Goal: Task Accomplishment & Management: Use online tool/utility

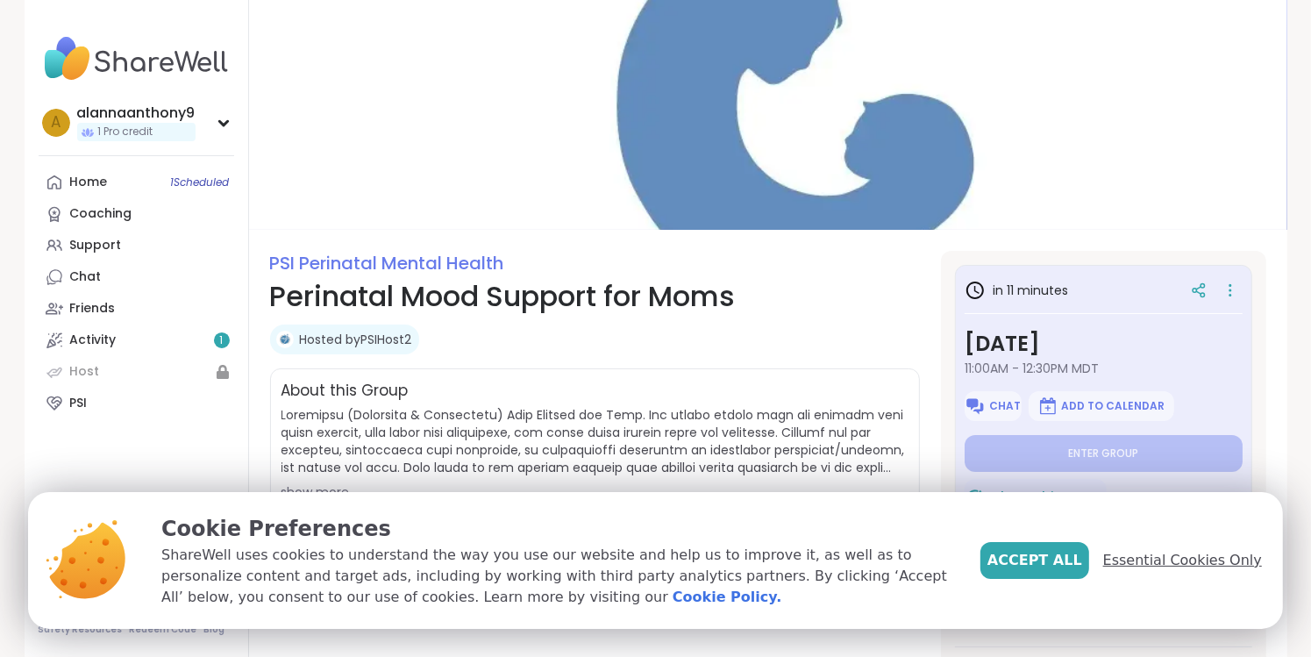
click at [1190, 562] on span "Essential Cookies Only" at bounding box center [1182, 560] width 159 height 21
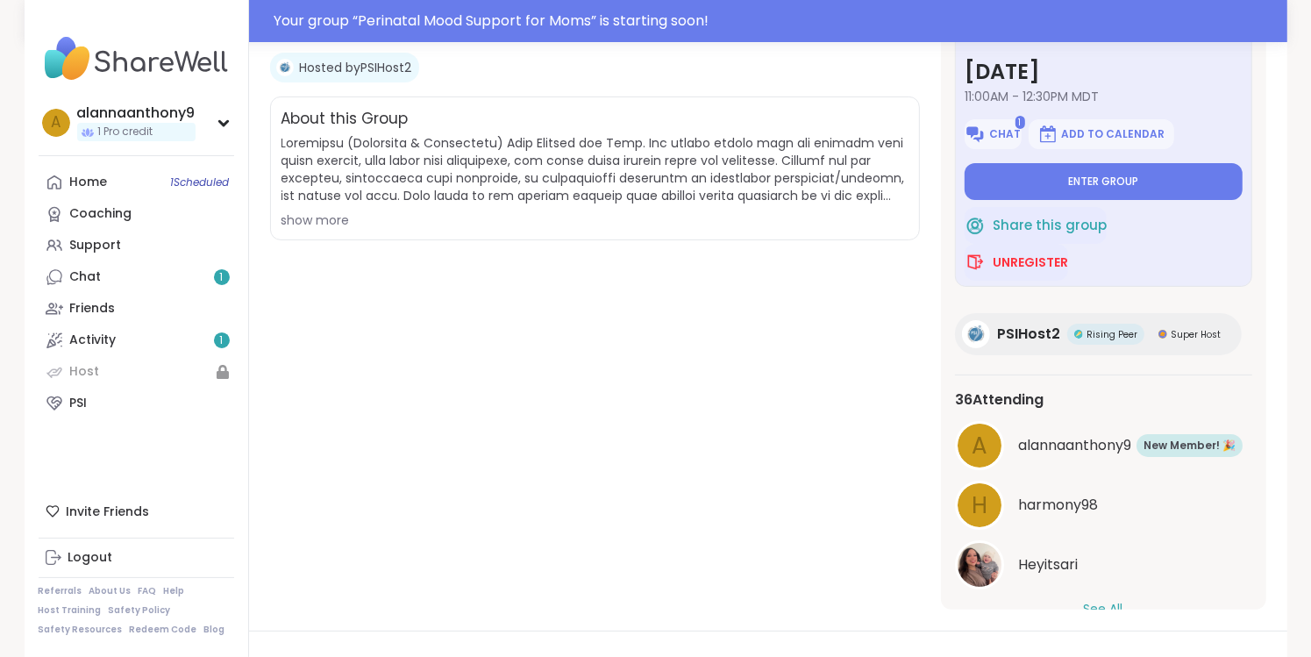
scroll to position [356, 0]
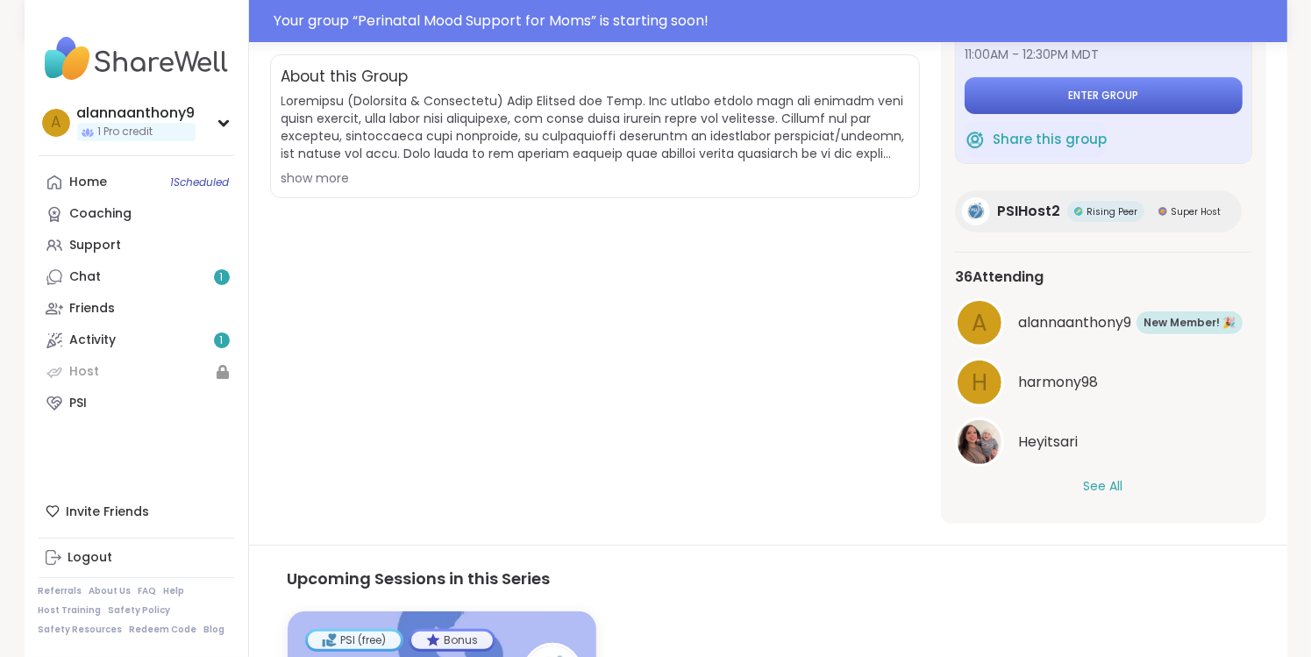
click at [1117, 97] on span "Enter group" at bounding box center [1103, 96] width 70 height 14
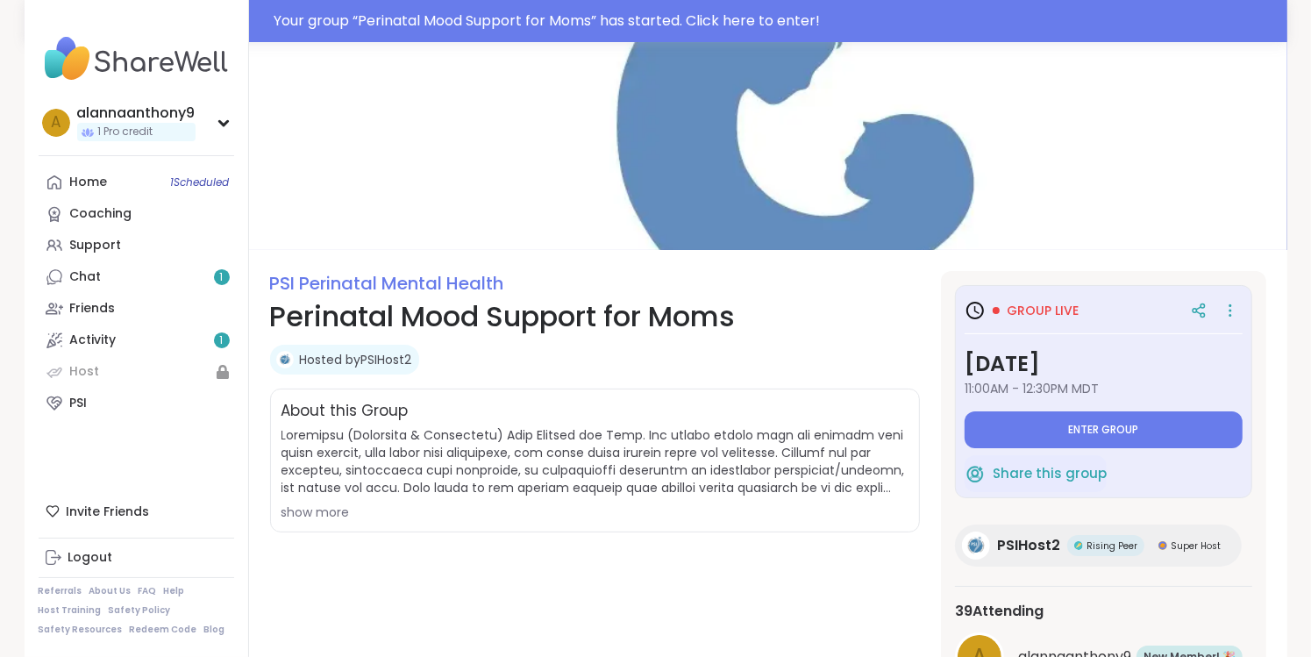
scroll to position [0, 0]
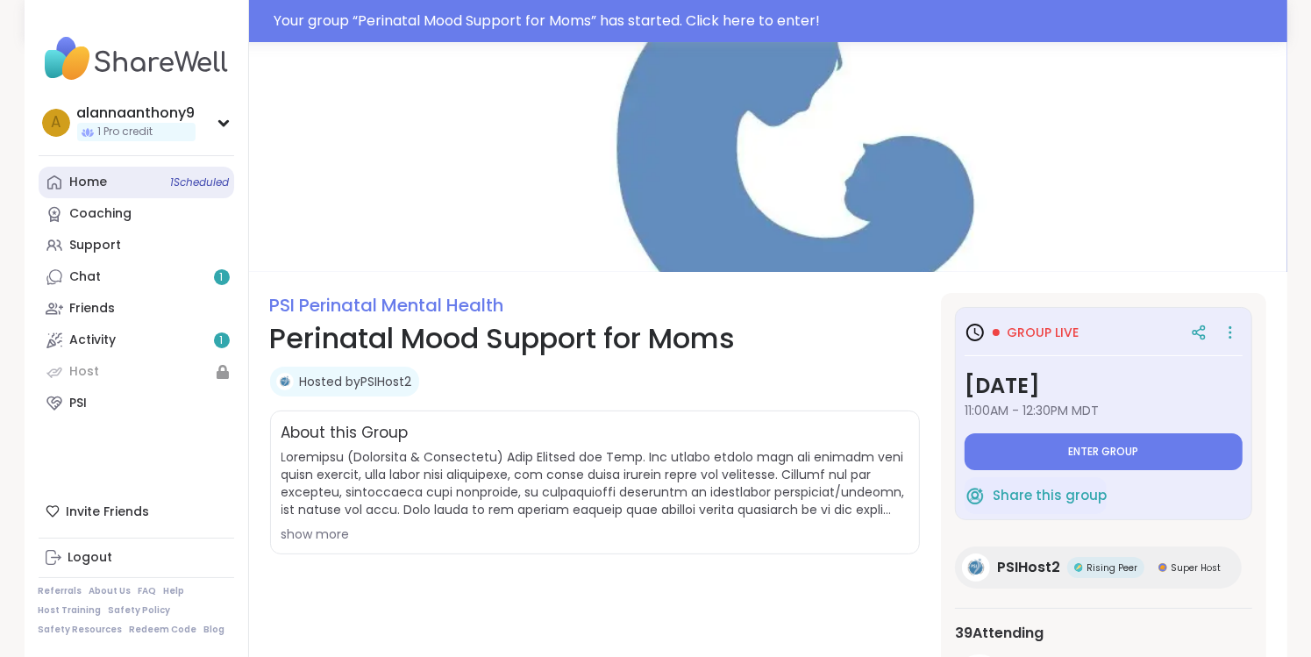
click at [171, 177] on span "1 Scheduled" at bounding box center [200, 182] width 59 height 14
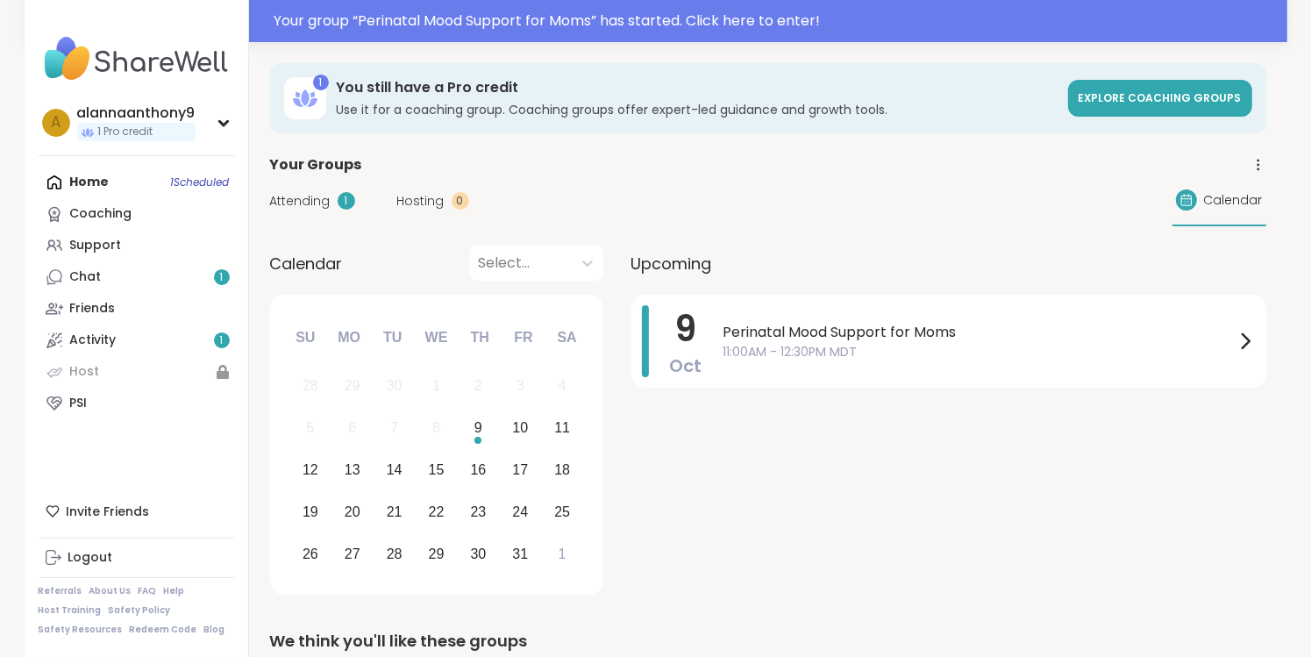
click at [101, 183] on div "Home 1 Scheduled Coaching Support Chat 1 Friends Activity 1 Host PSI" at bounding box center [137, 293] width 196 height 253
click at [82, 410] on div "PSI" at bounding box center [79, 404] width 18 height 18
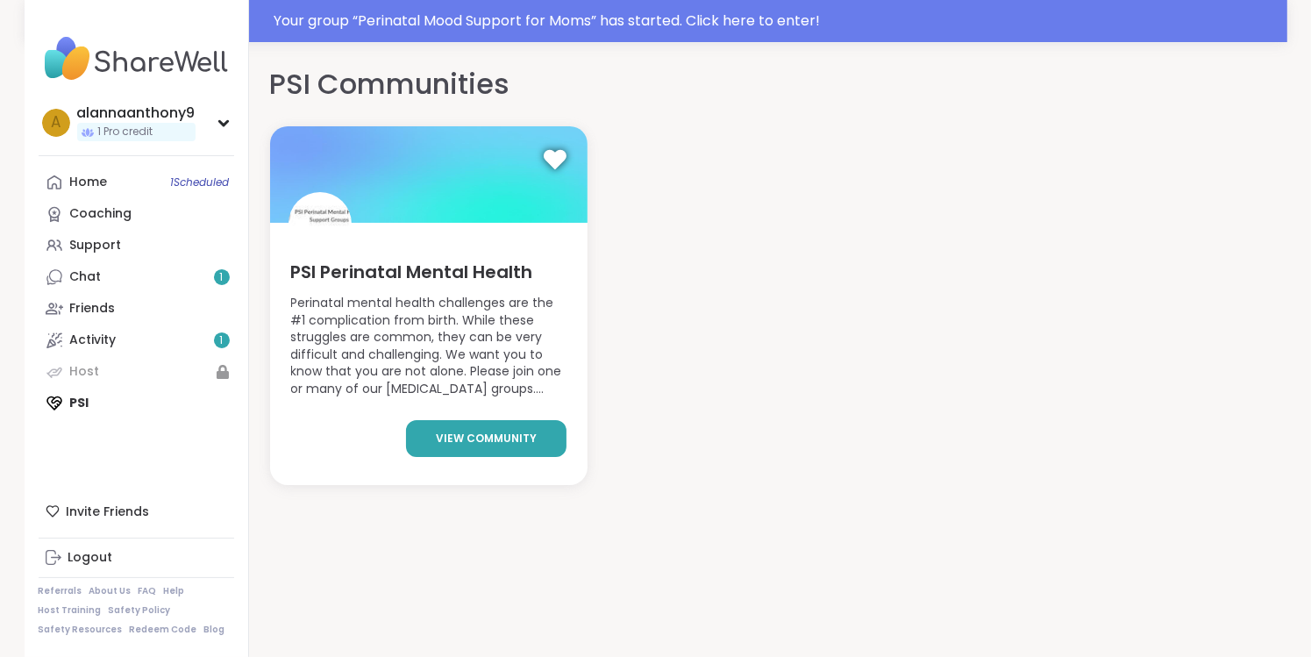
click at [489, 438] on span "view community" at bounding box center [486, 439] width 101 height 16
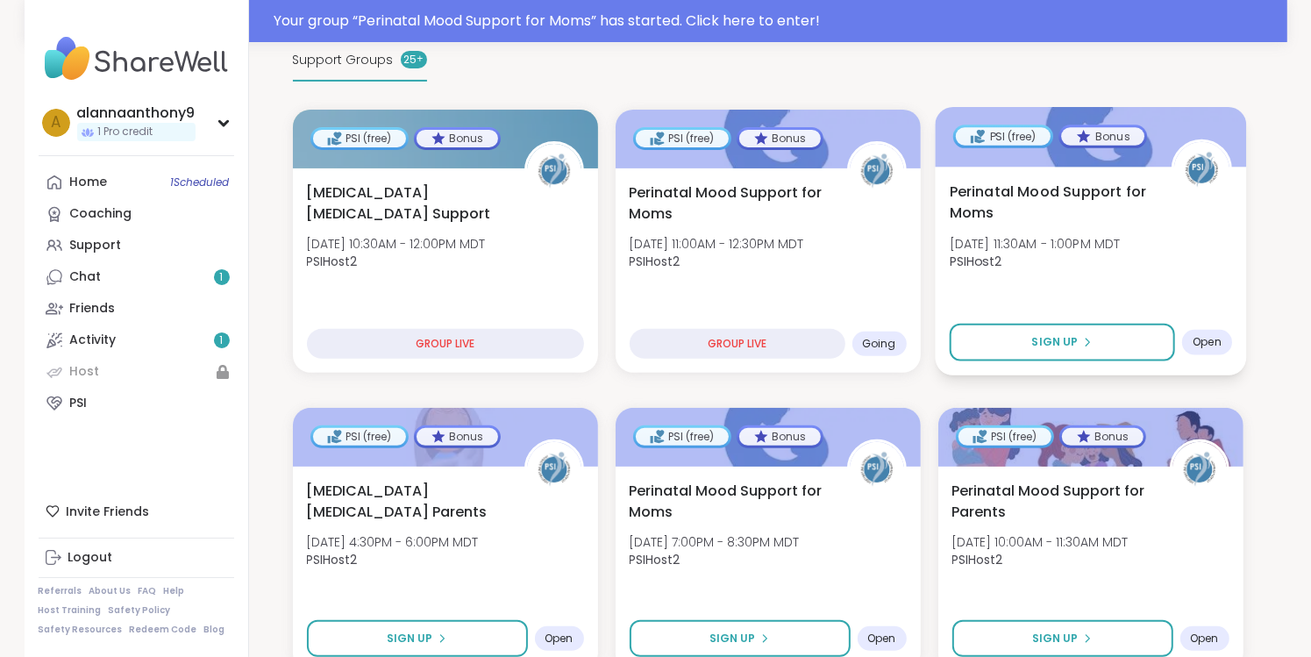
scroll to position [369, 0]
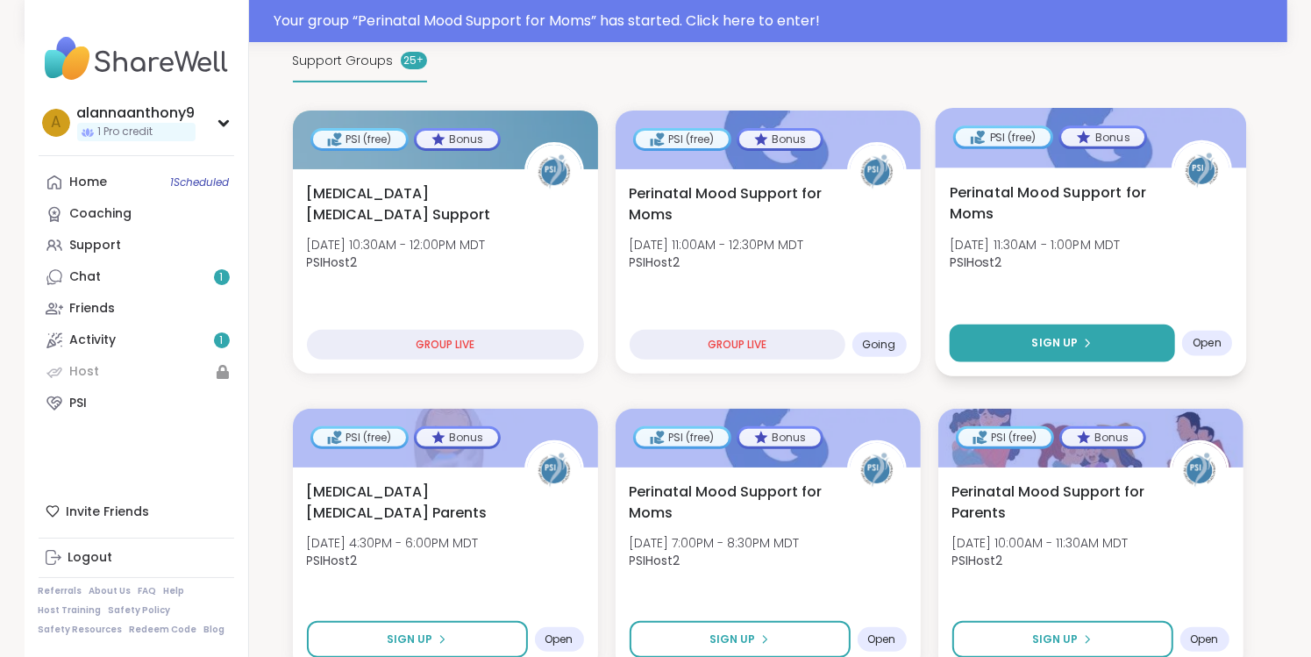
click at [1074, 332] on button "Sign Up" at bounding box center [1061, 344] width 225 height 38
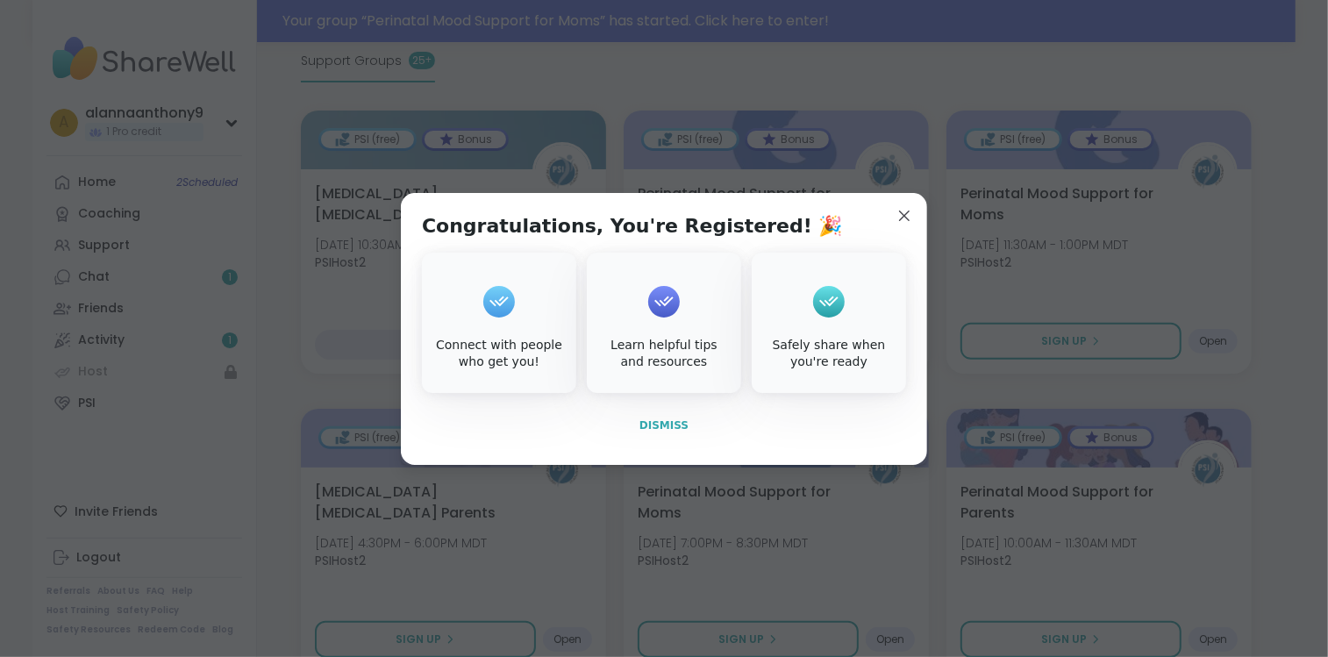
click at [660, 426] on span "Dismiss" at bounding box center [663, 425] width 49 height 12
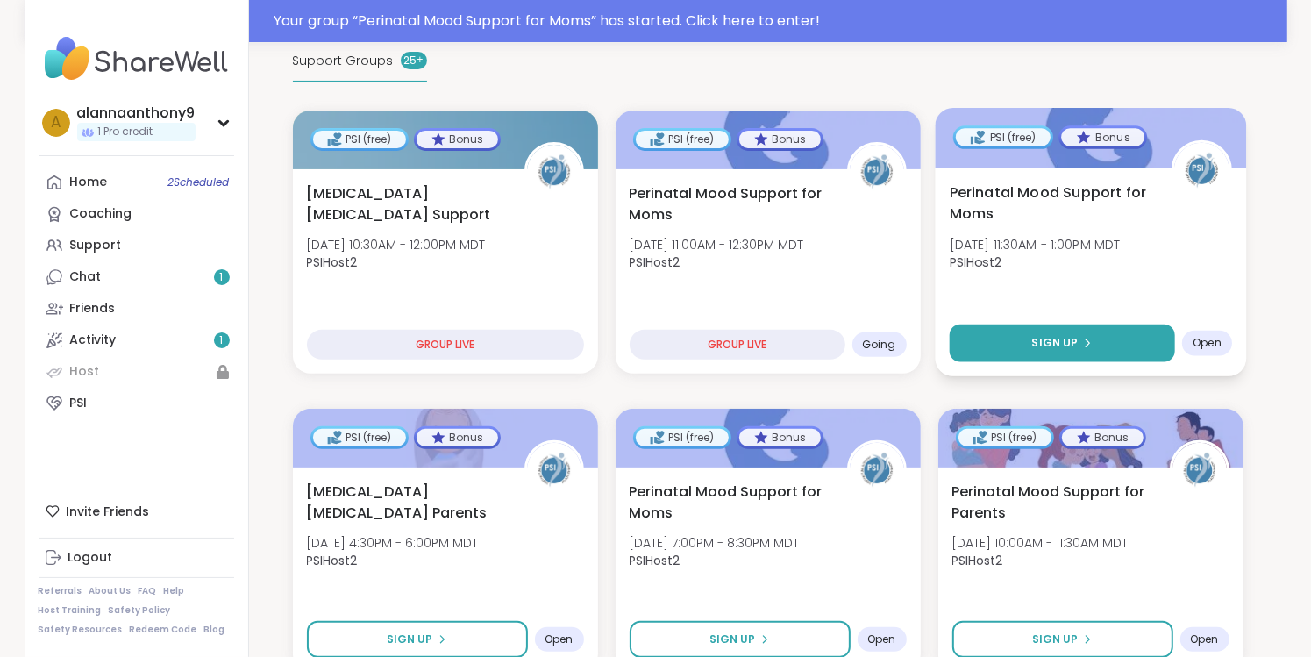
click at [1073, 350] on button "Sign Up" at bounding box center [1061, 344] width 225 height 38
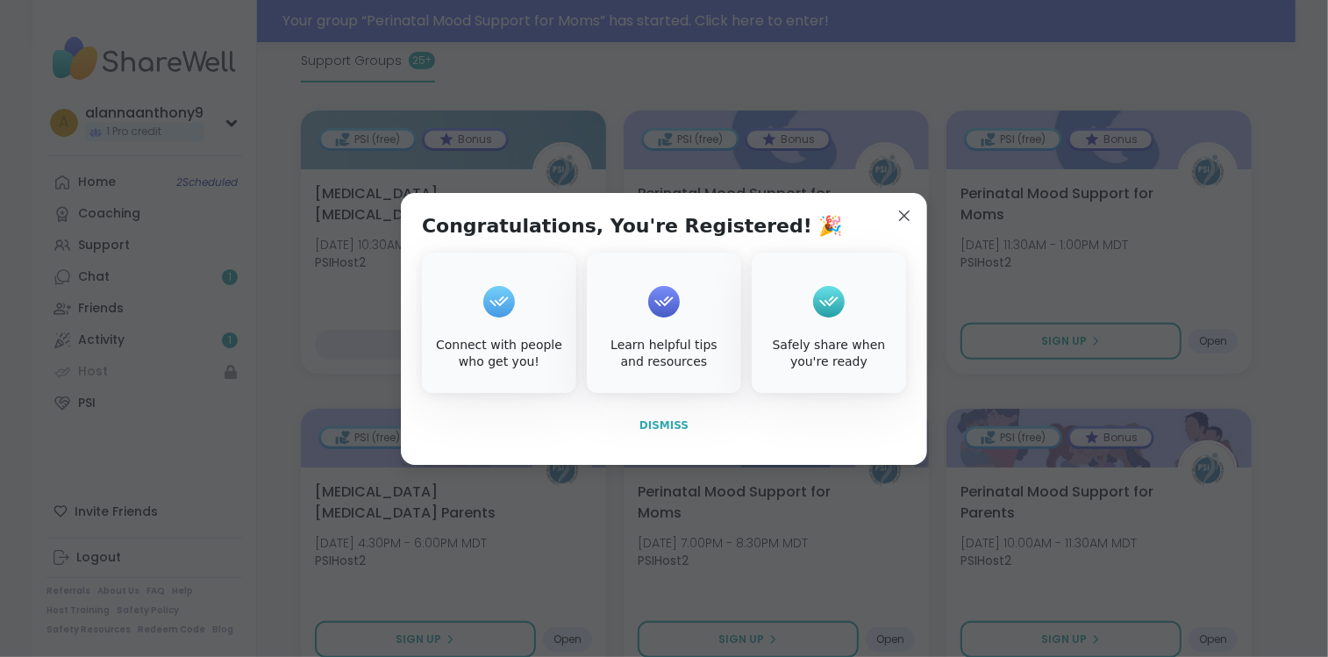
click at [647, 421] on span "Dismiss" at bounding box center [663, 425] width 49 height 12
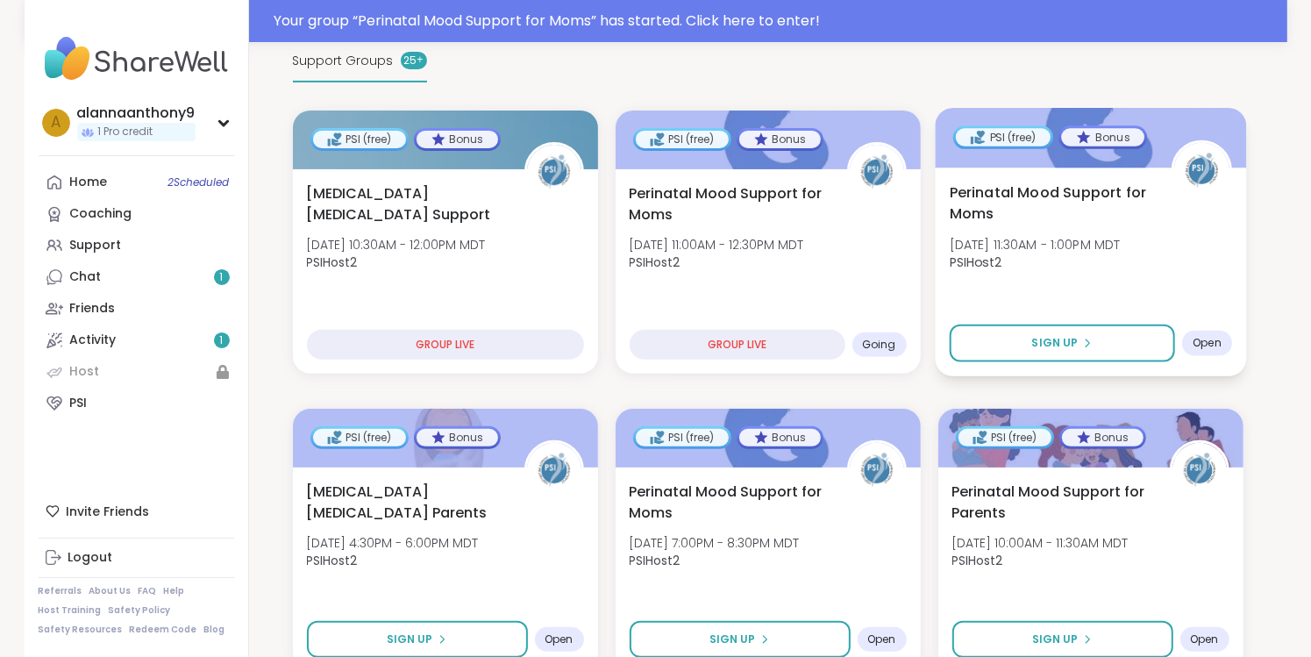
click at [1207, 332] on div "Open" at bounding box center [1207, 343] width 50 height 25
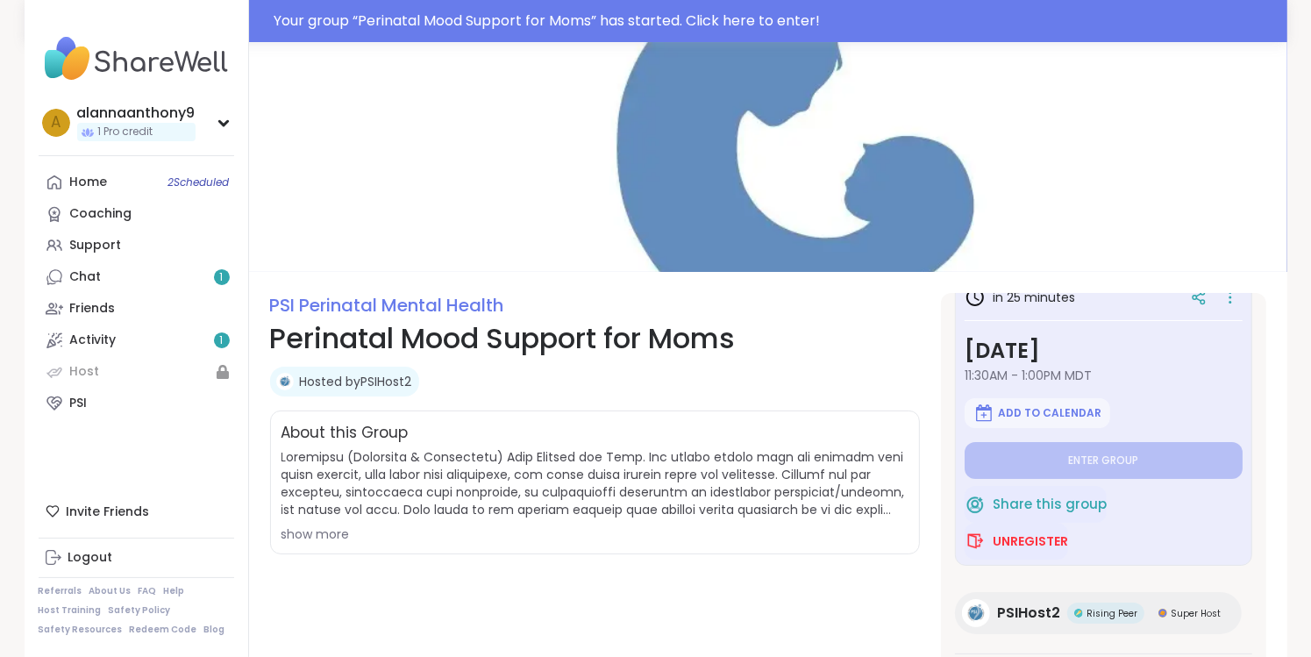
scroll to position [316, 0]
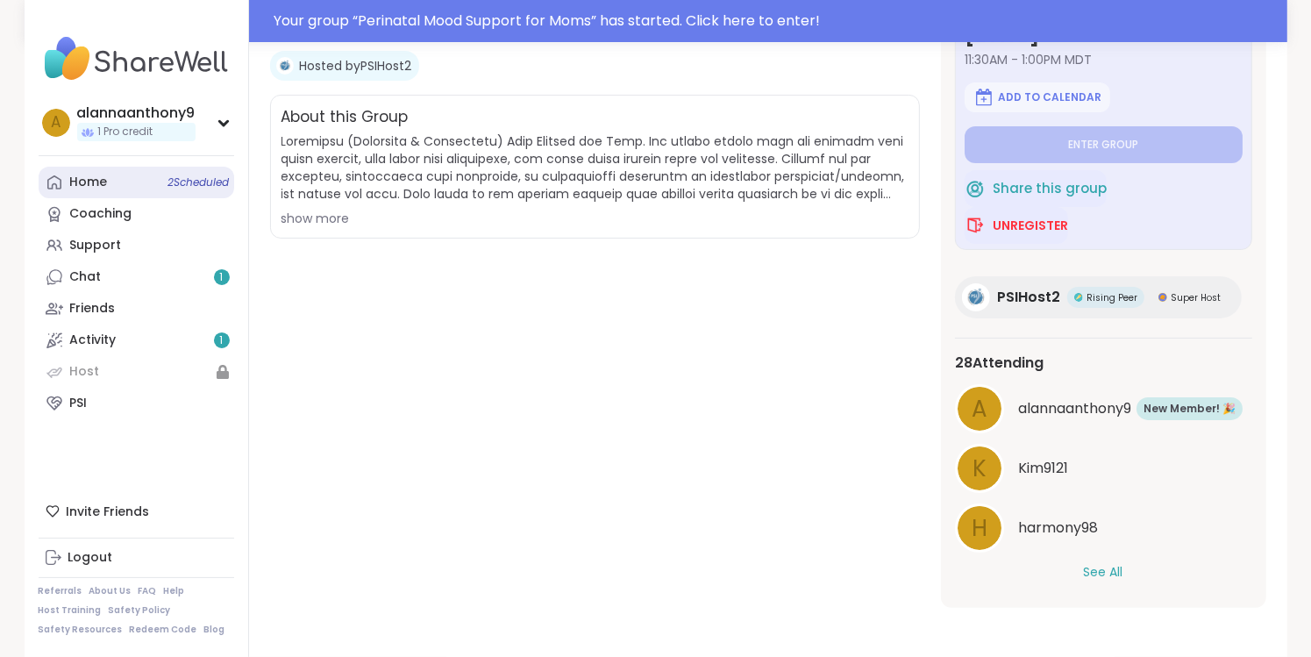
click at [211, 183] on span "2 Scheduled" at bounding box center [198, 182] width 61 height 14
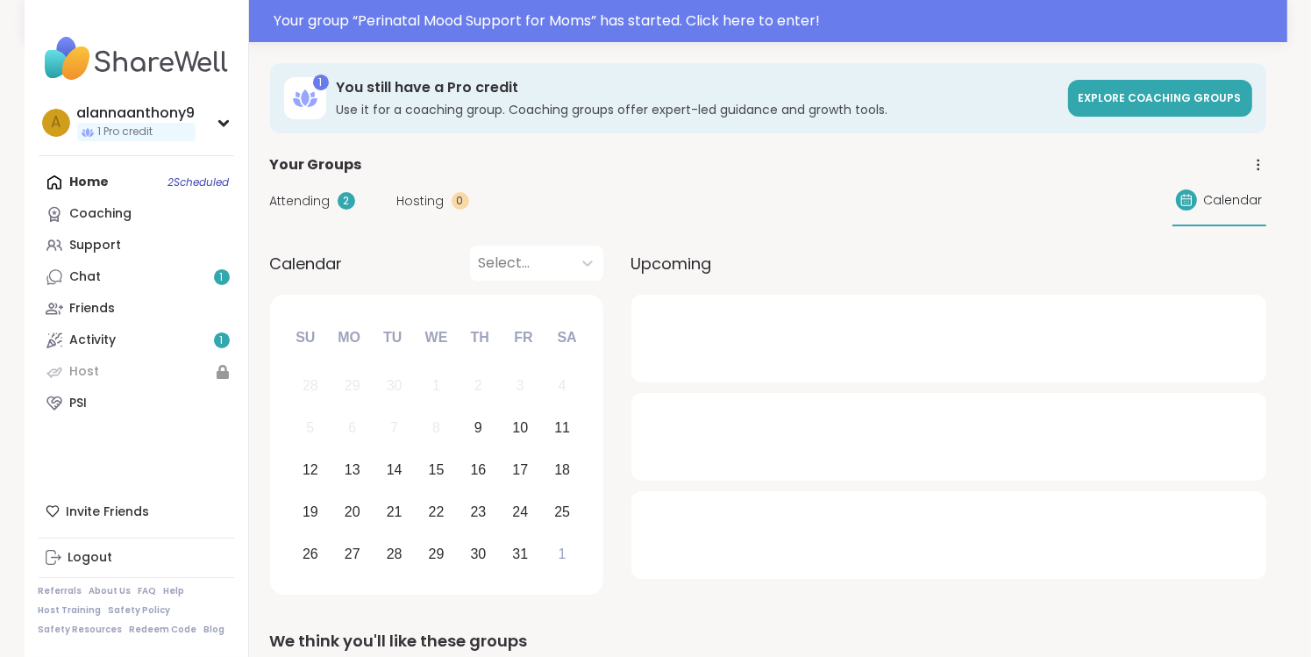
click at [867, 419] on div at bounding box center [949, 437] width 635 height 88
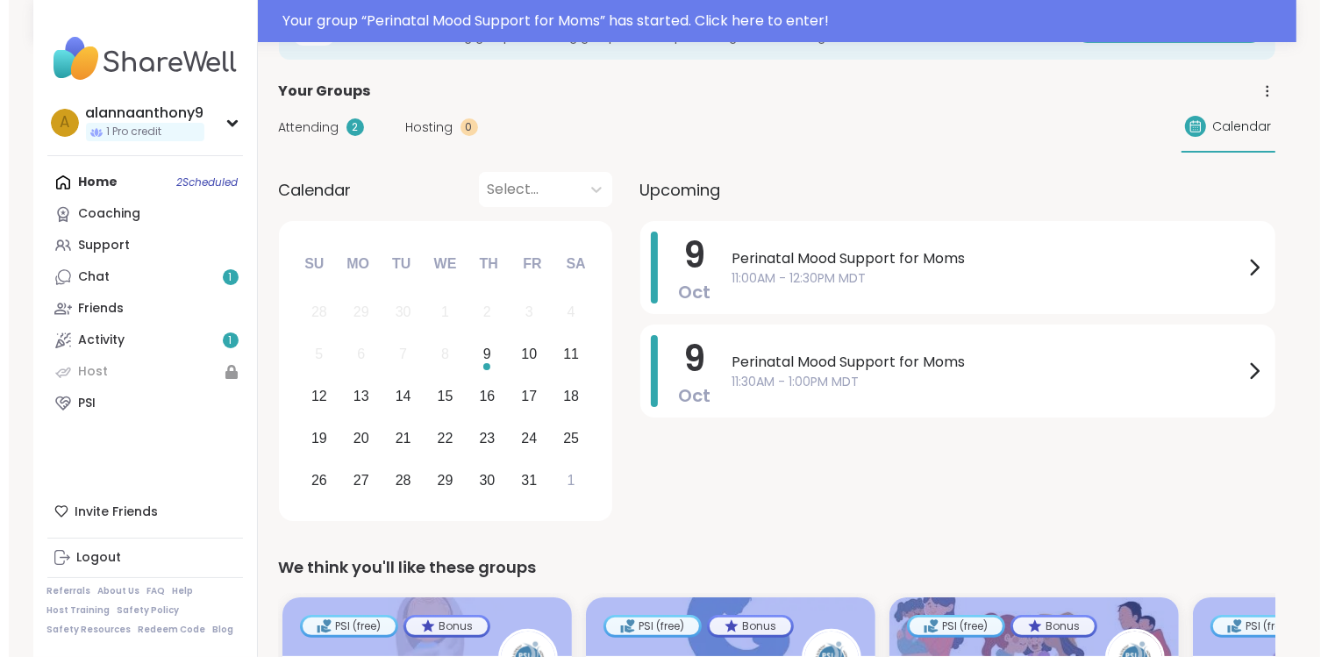
scroll to position [74, 0]
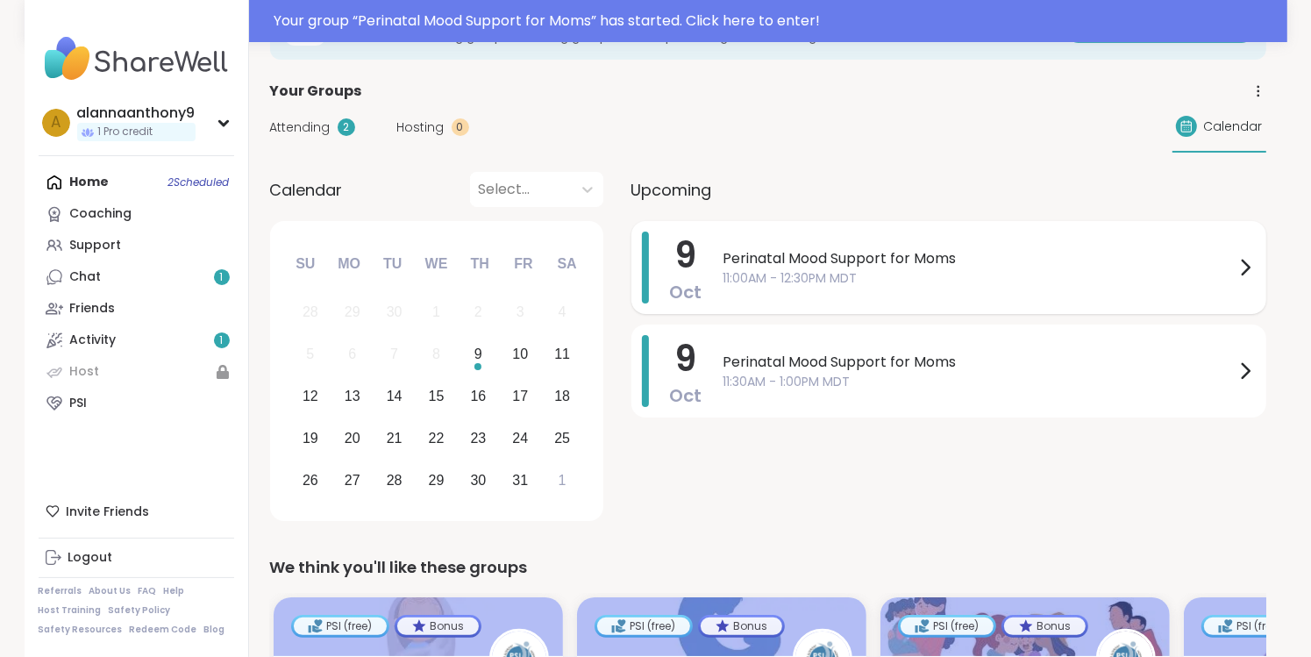
click at [890, 282] on span "11:00AM - 12:30PM MDT" at bounding box center [979, 278] width 511 height 18
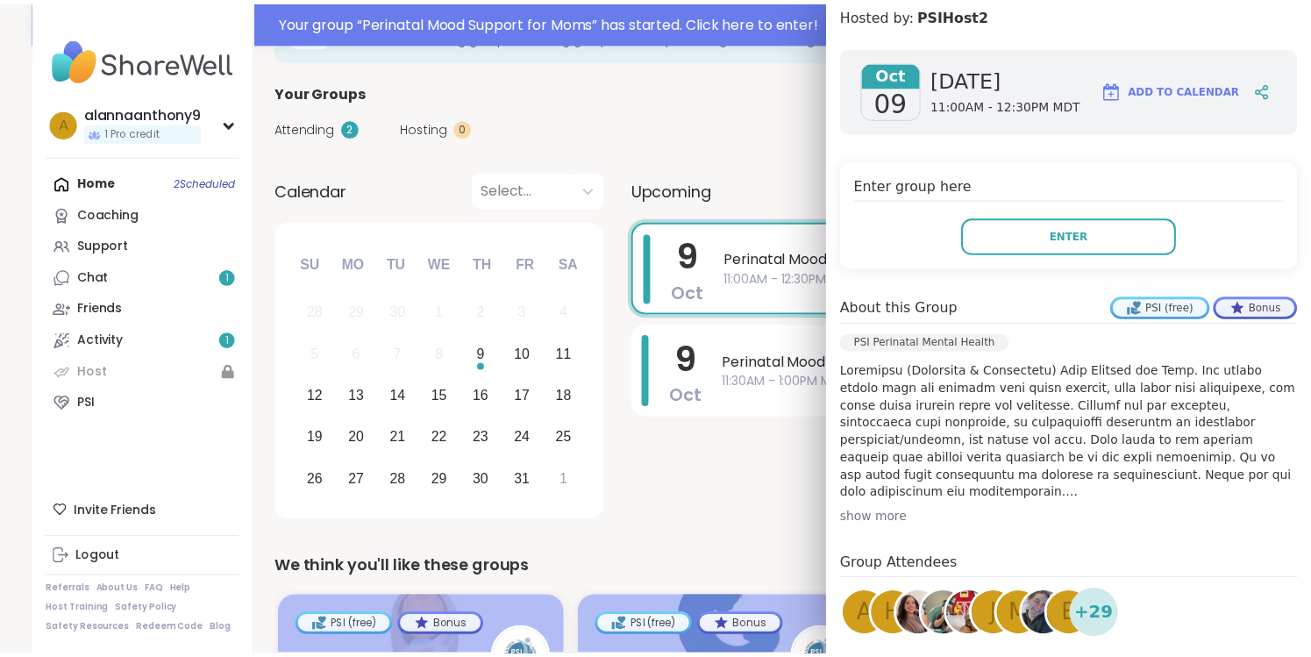
scroll to position [0, 0]
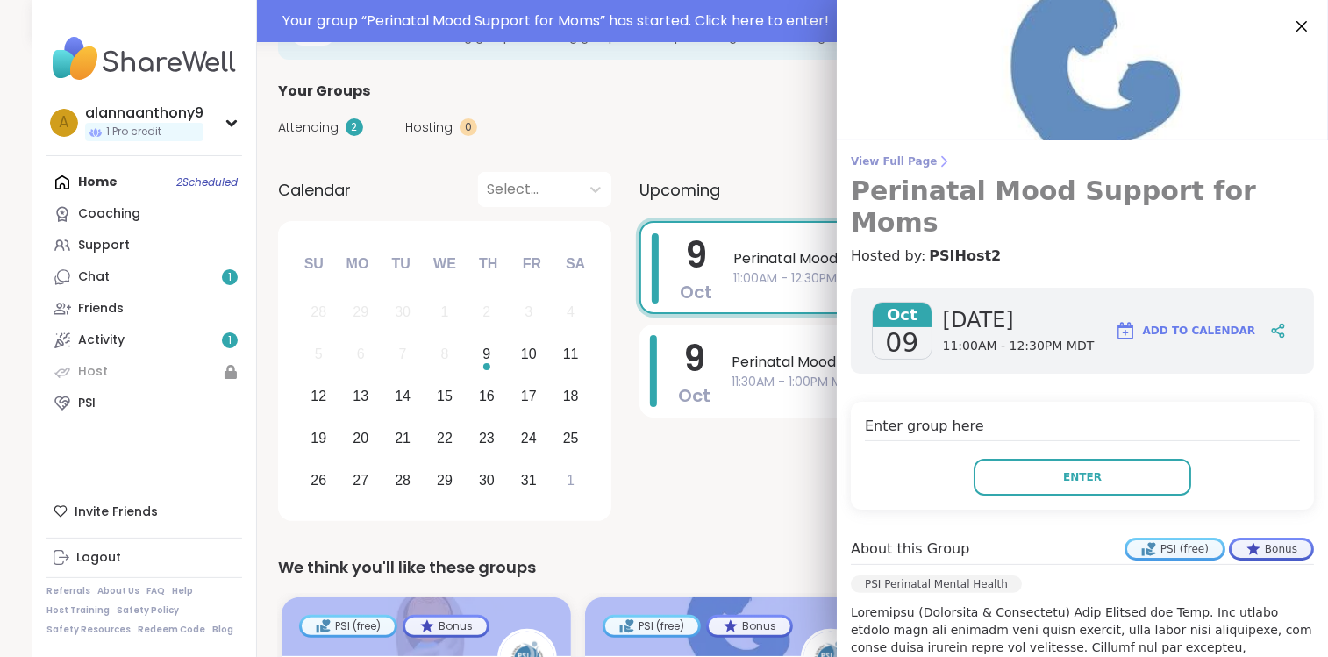
click at [851, 157] on span "View Full Page" at bounding box center [1082, 161] width 463 height 14
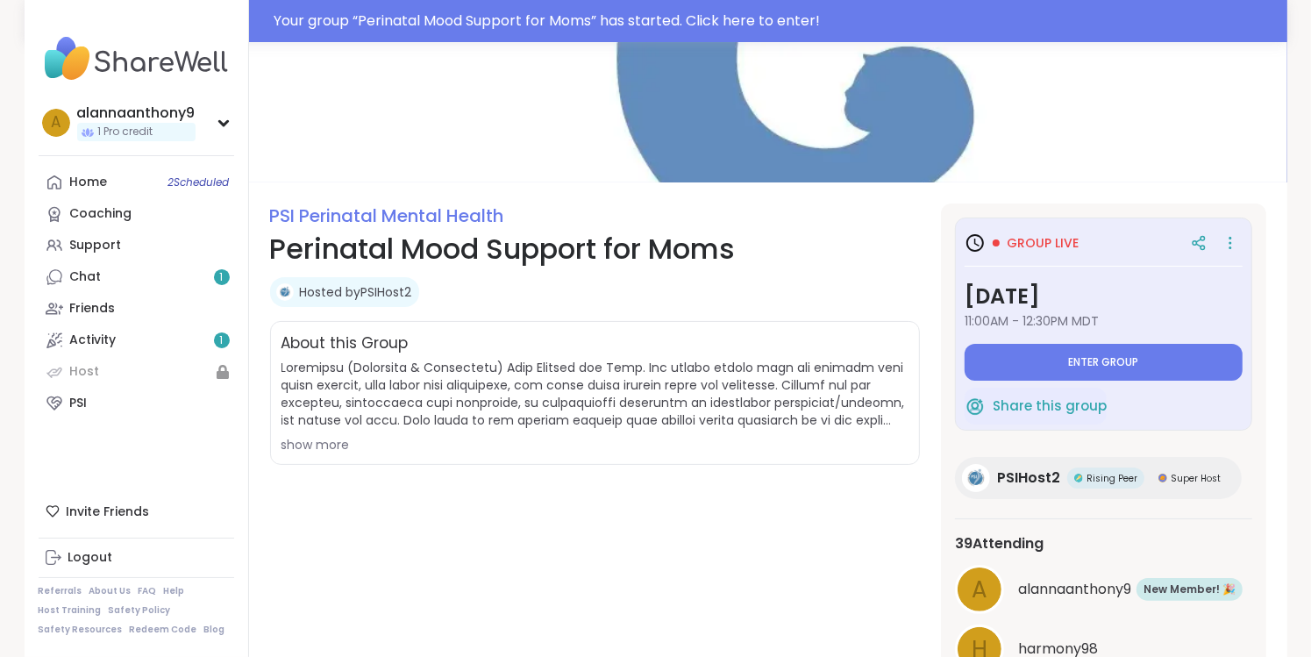
scroll to position [87, 0]
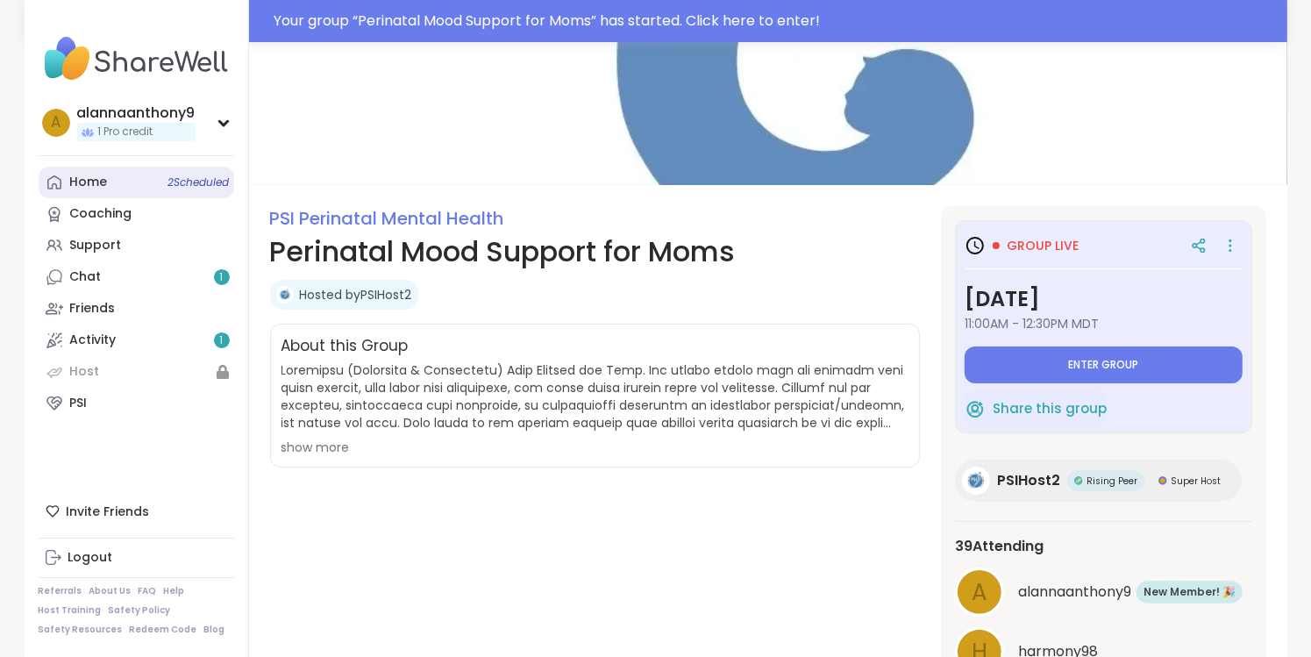
click at [182, 182] on span "2 Scheduled" at bounding box center [198, 182] width 61 height 14
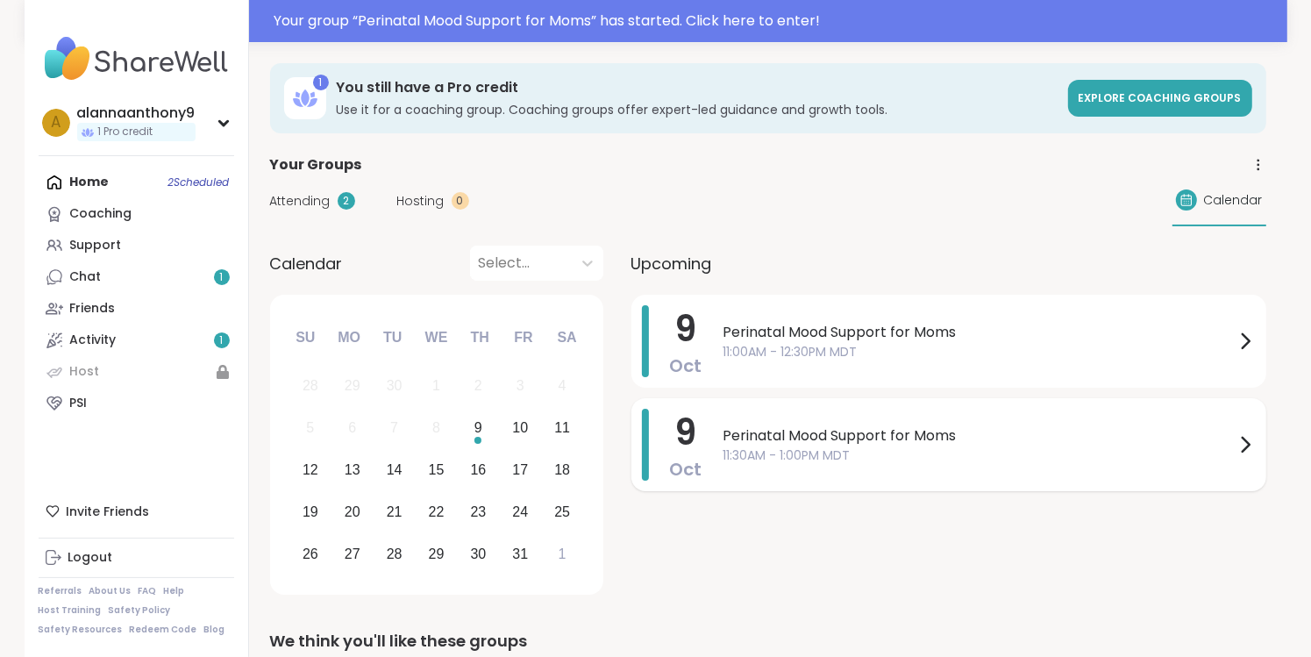
click at [837, 478] on div "Perinatal Mood Support for Moms 11:30AM - 1:00PM MDT" at bounding box center [990, 445] width 532 height 72
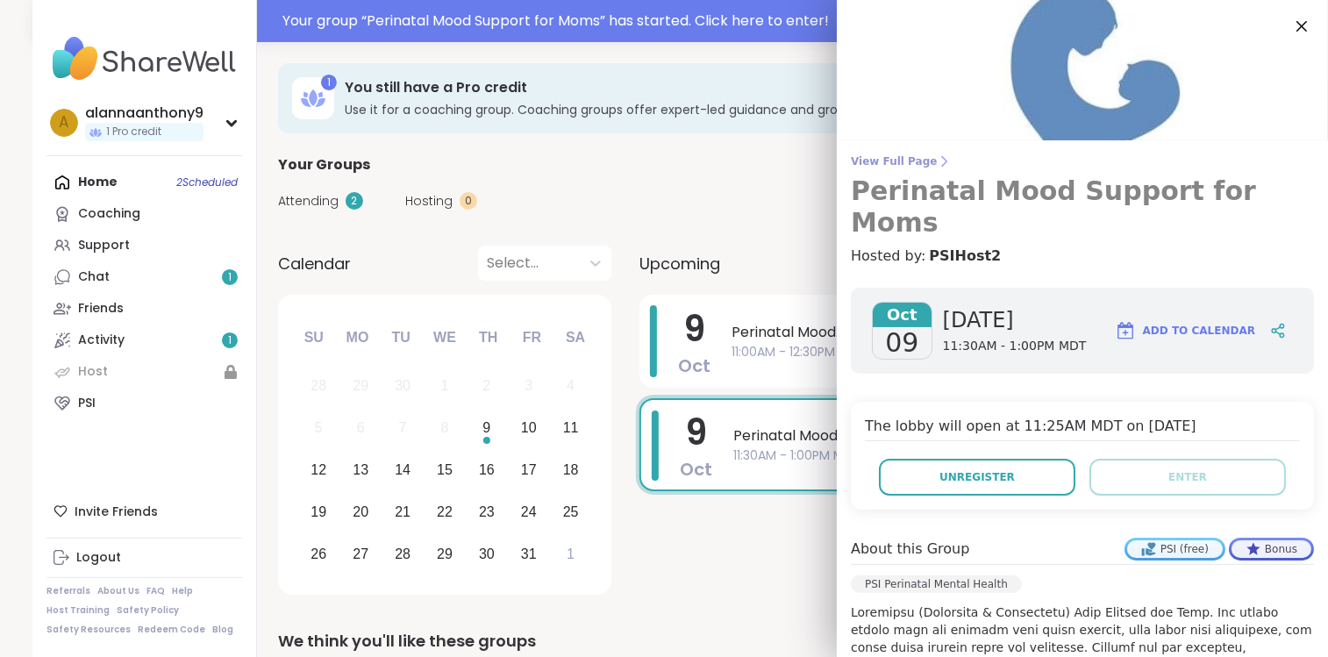
click at [879, 169] on link "View Full Page Perinatal Mood Support for Moms" at bounding box center [1082, 196] width 463 height 84
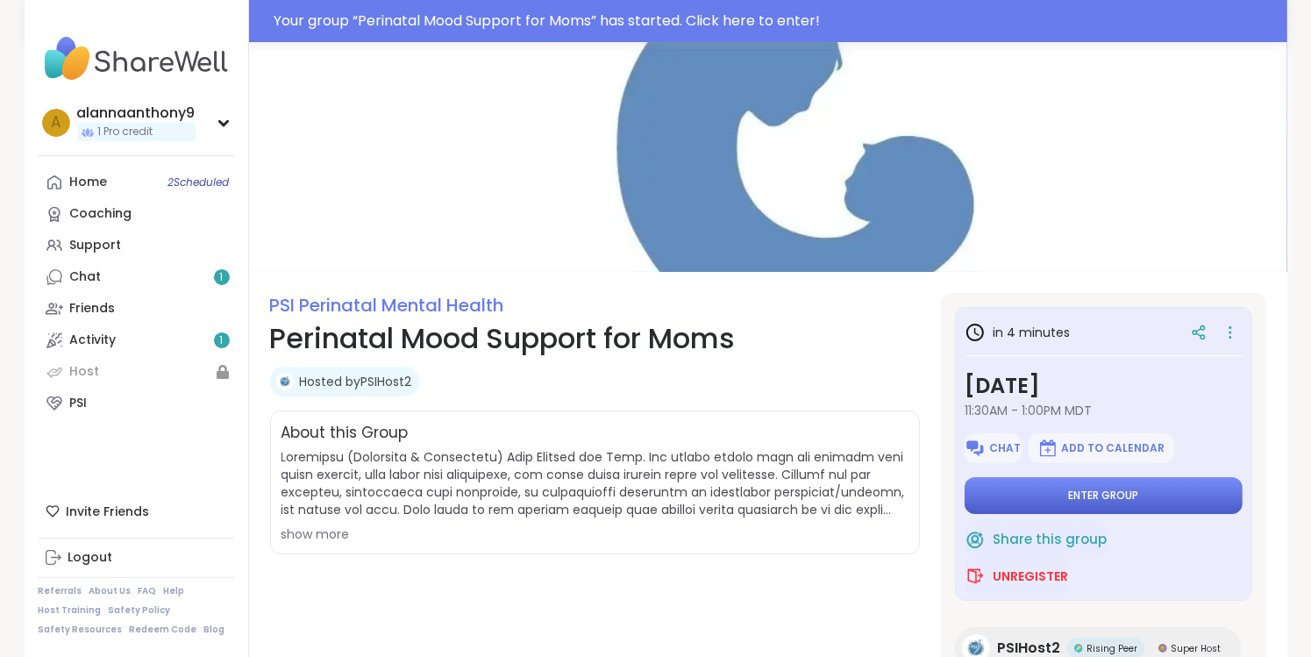
click at [1029, 500] on button "Enter group" at bounding box center [1104, 495] width 278 height 37
